Goal: Task Accomplishment & Management: Manage account settings

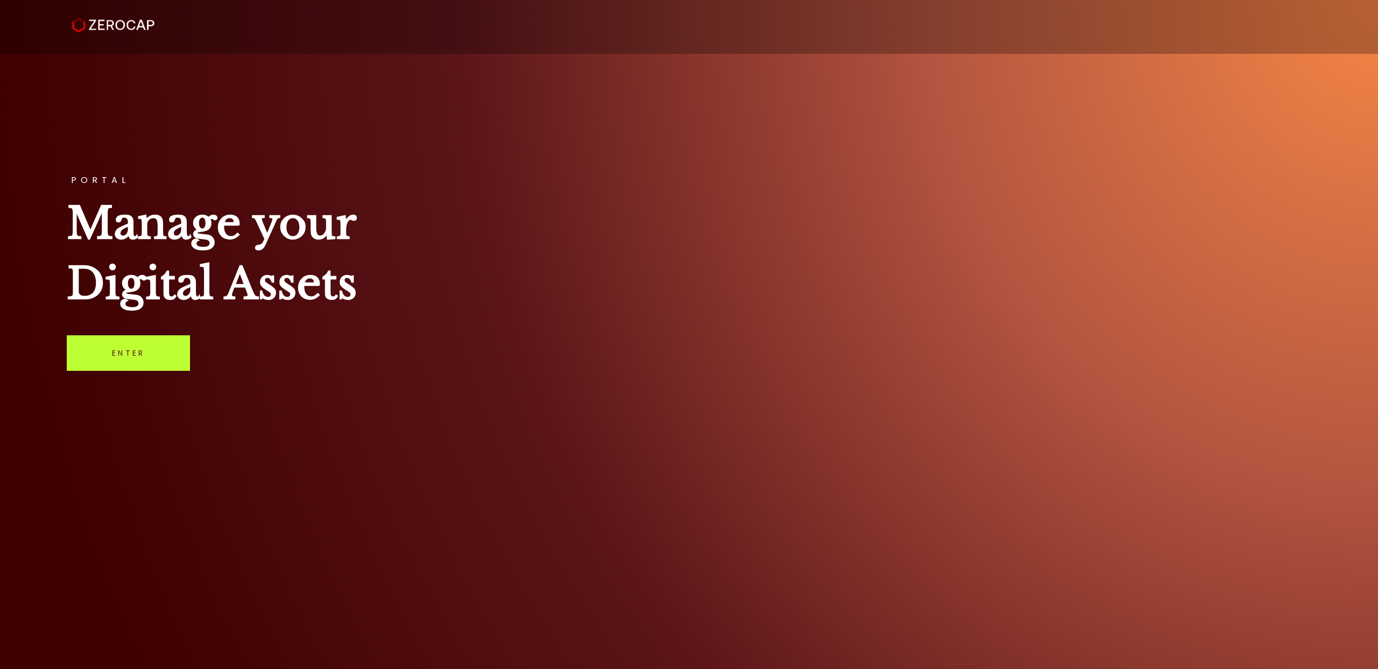
click at [153, 361] on link "Enter" at bounding box center [128, 353] width 123 height 36
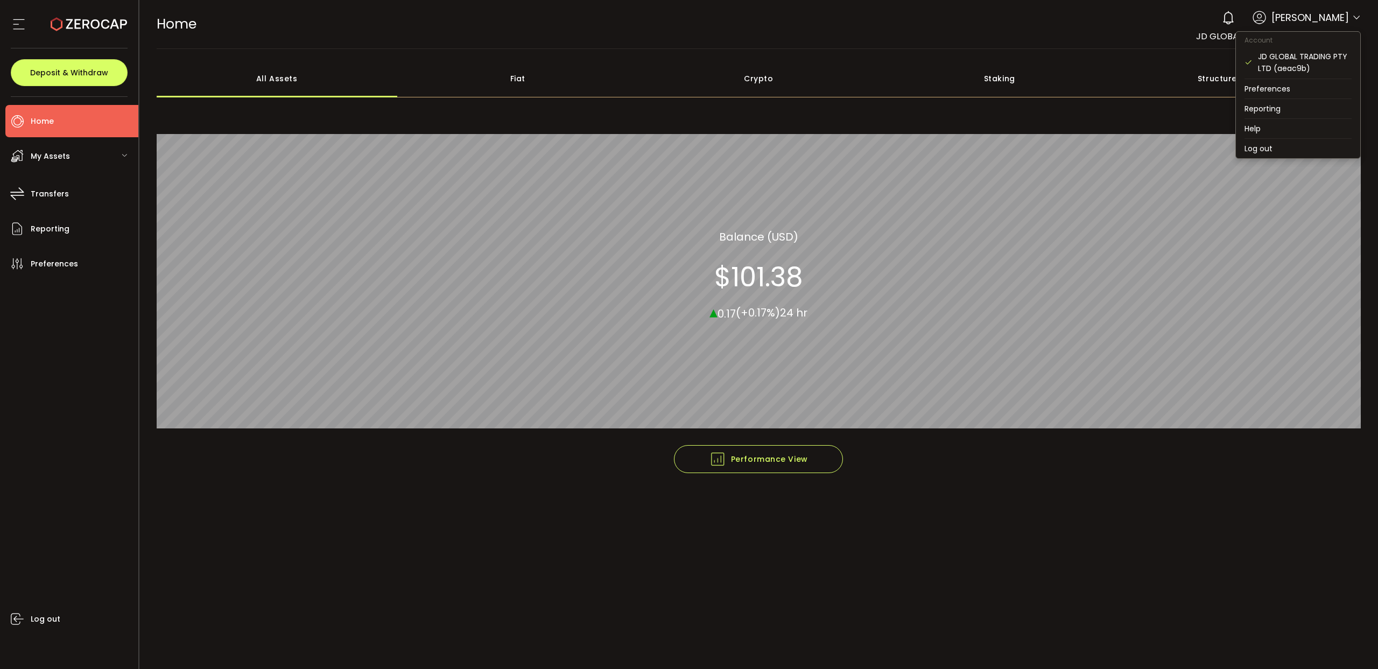
click at [1359, 19] on icon at bounding box center [1357, 17] width 9 height 9
click at [1357, 18] on icon at bounding box center [1357, 17] width 9 height 9
click at [1293, 91] on li "Preferences" at bounding box center [1298, 88] width 124 height 19
